Goal: Task Accomplishment & Management: Manage account settings

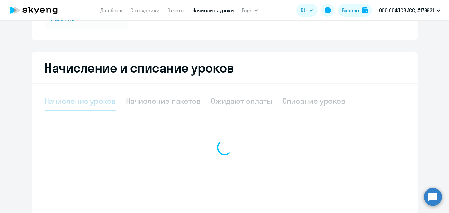
scroll to position [111, 0]
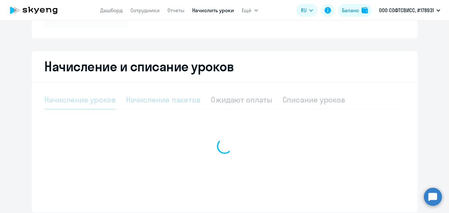
select select "10"
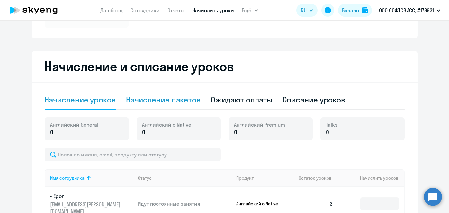
click at [178, 103] on div "Начисление пакетов" at bounding box center [163, 100] width 75 height 10
select select "10"
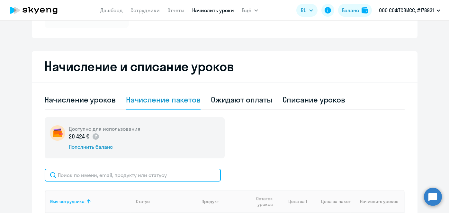
click at [163, 173] on input "text" at bounding box center [133, 175] width 176 height 13
paste input "Shapialevich"
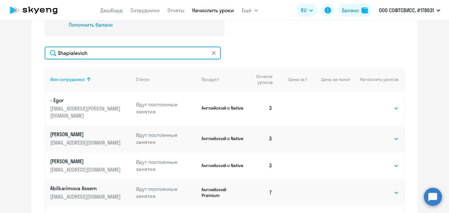
scroll to position [212, 0]
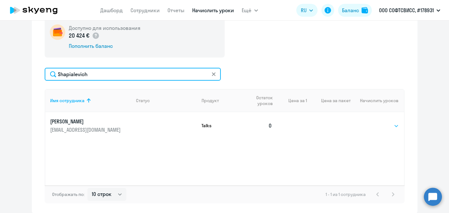
type input "Shapialevich"
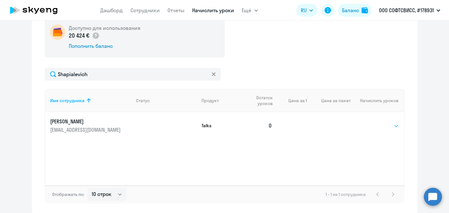
click at [392, 127] on select "Выбрать 1 6 12 20 40 200" at bounding box center [386, 126] width 26 height 8
click at [210, 10] on link "Начислить уроки" at bounding box center [214, 10] width 42 height 6
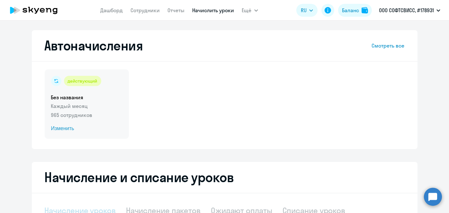
click at [63, 130] on span "Изменить" at bounding box center [86, 129] width 71 height 8
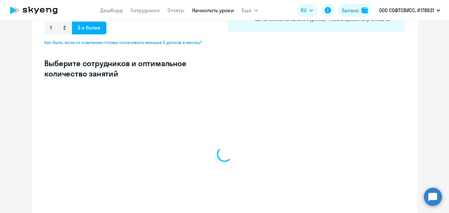
scroll to position [151, 0]
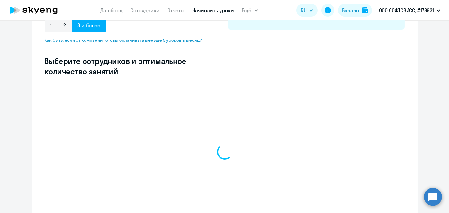
select select "10"
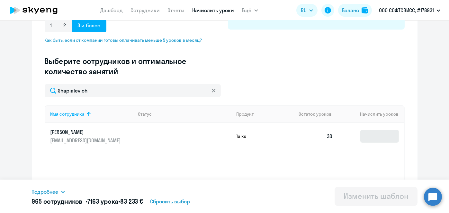
type input "Shapialevich"
click at [371, 135] on input at bounding box center [380, 136] width 39 height 13
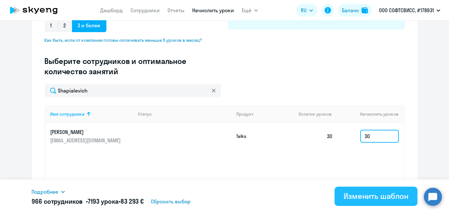
drag, startPoint x: 371, startPoint y: 135, endPoint x: 361, endPoint y: 198, distance: 64.1
click at [361, 198] on body "[PERSON_NAME] Отчеты Начислить уроки Ещё Дашборд Сотрудники Отчеты Начислить ур…" at bounding box center [224, 106] width 449 height 213
type input "30"
click at [361, 198] on div "Изменить шаблон" at bounding box center [376, 196] width 65 height 10
